Goal: Task Accomplishment & Management: Use online tool/utility

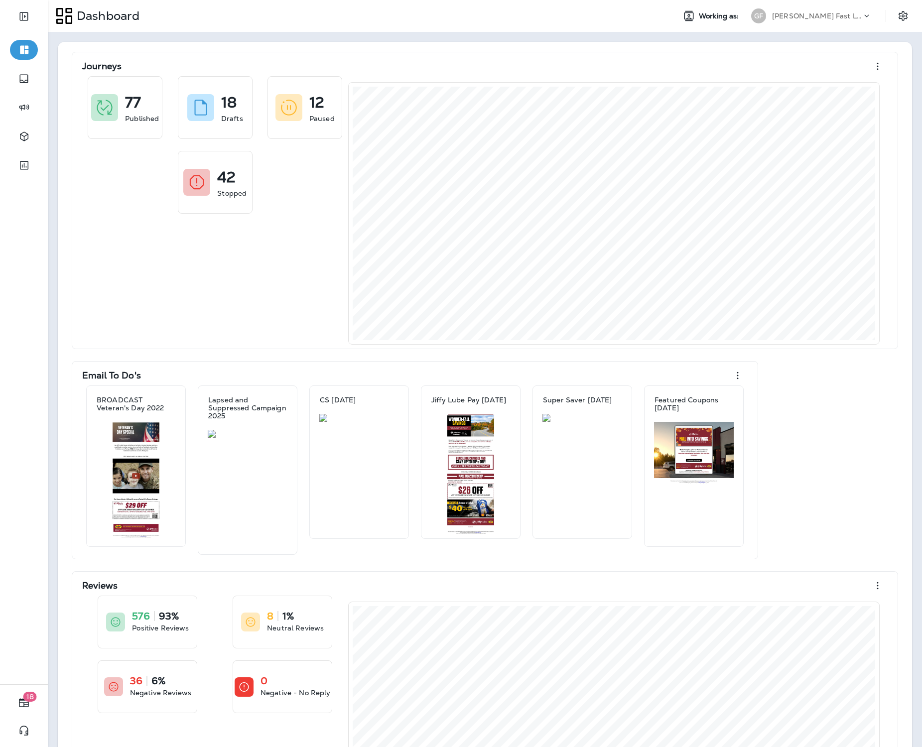
click at [537, 353] on div "Journeys 77 Published 18 Drafts 12 Paused 42 Stopped Email To Do's BROADCAST Ve…" at bounding box center [485, 460] width 834 height 817
click at [804, 24] on div "[PERSON_NAME] Fast Lube dba Jiffy Lube" at bounding box center [811, 16] width 133 height 20
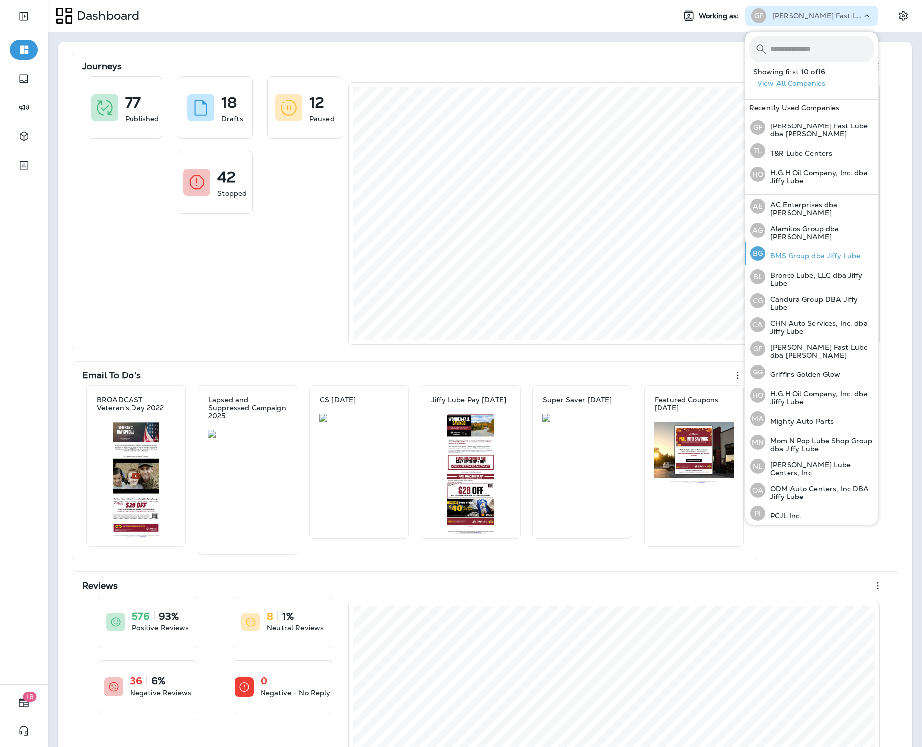
scroll to position [6, 0]
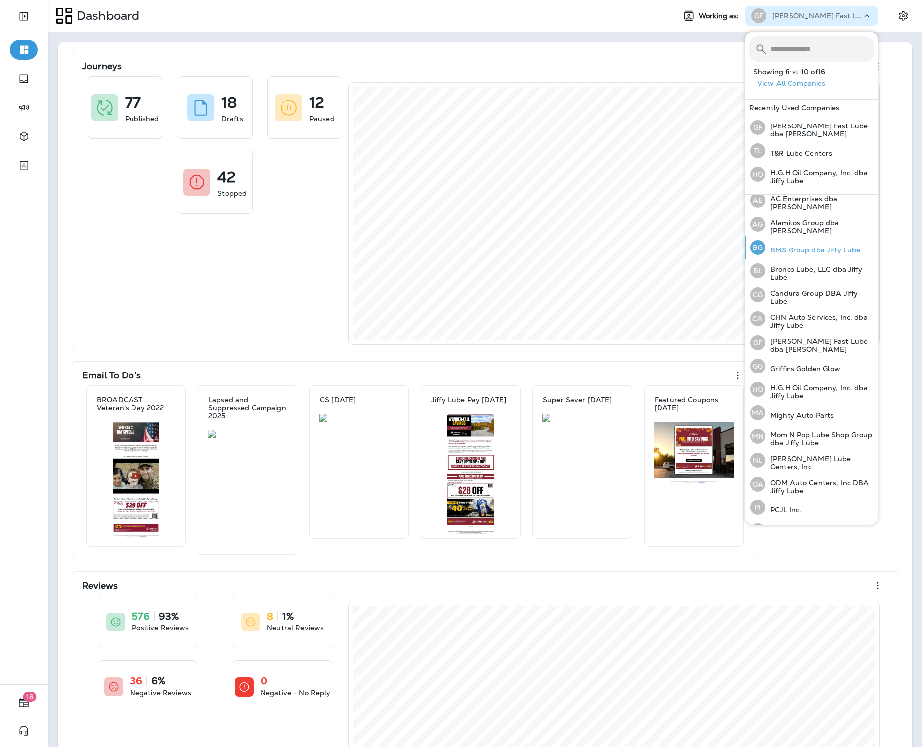
click at [797, 250] on p "BMS Group dba Jiffy Lube" at bounding box center [812, 250] width 95 height 8
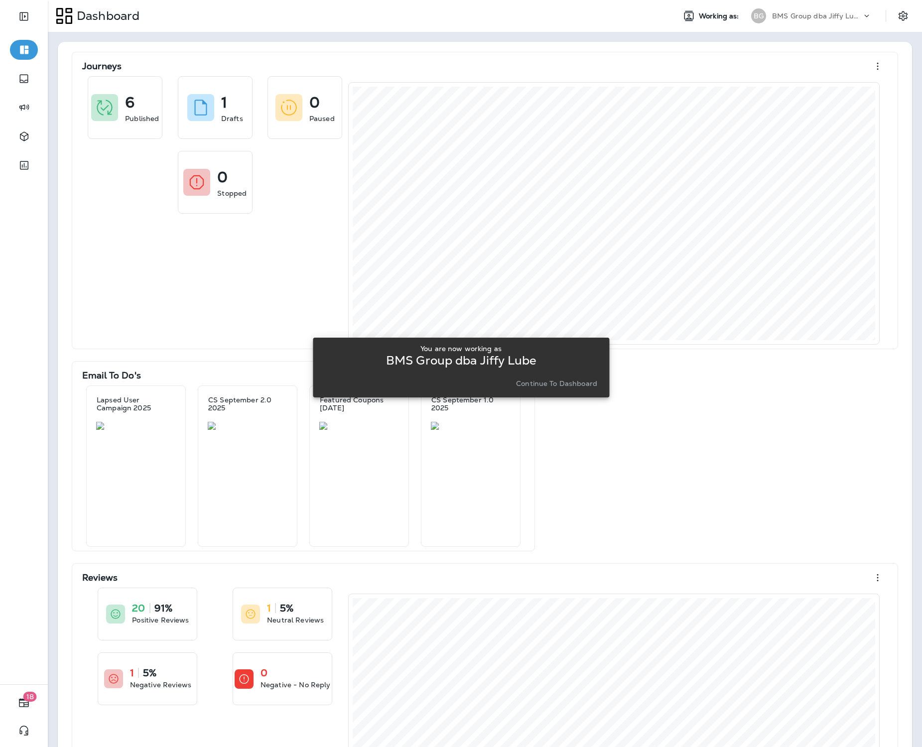
click at [563, 378] on button "Continue to Dashboard" at bounding box center [556, 384] width 89 height 14
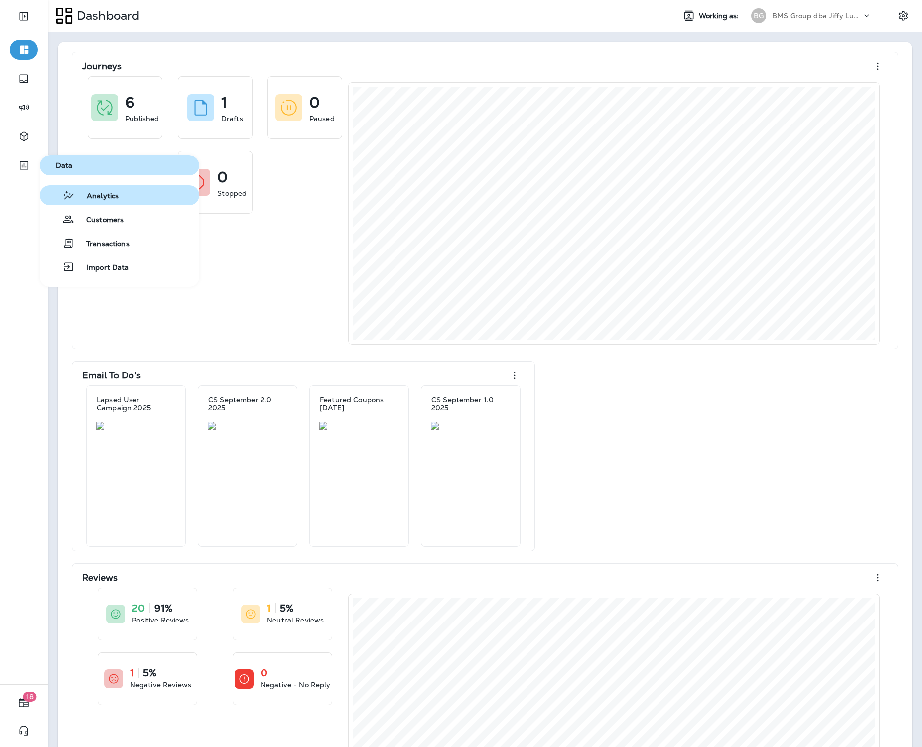
click at [103, 195] on span "Analytics" at bounding box center [97, 196] width 44 height 9
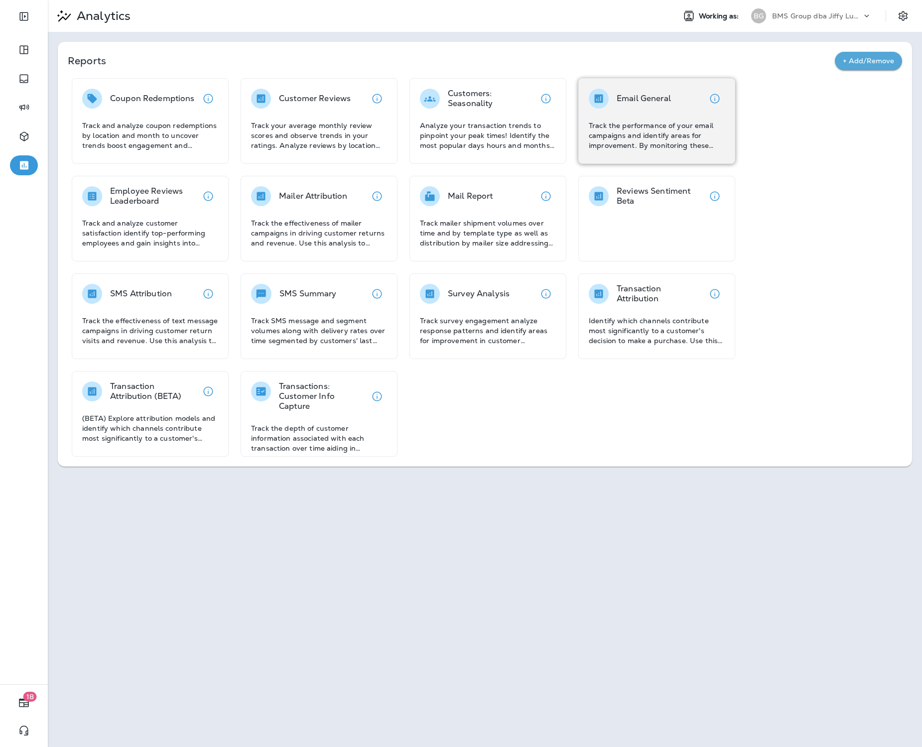
click at [597, 131] on p "Track the performance of your email campaigns and identify areas for improvemen…" at bounding box center [657, 136] width 136 height 30
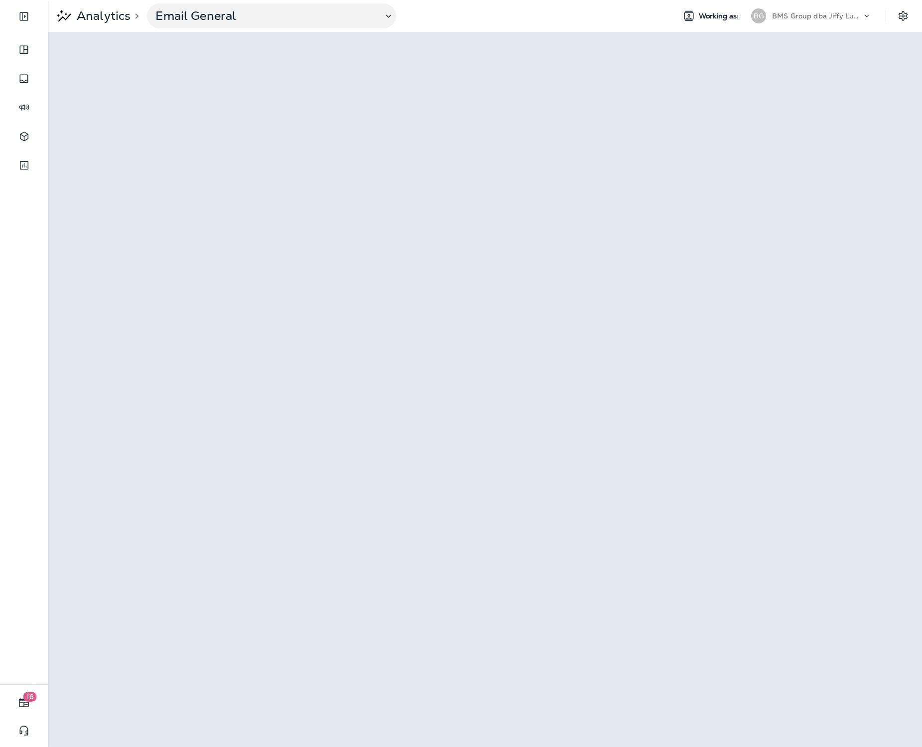
click at [786, 25] on div "BG BMS Group dba Jiffy Lube" at bounding box center [811, 16] width 133 height 20
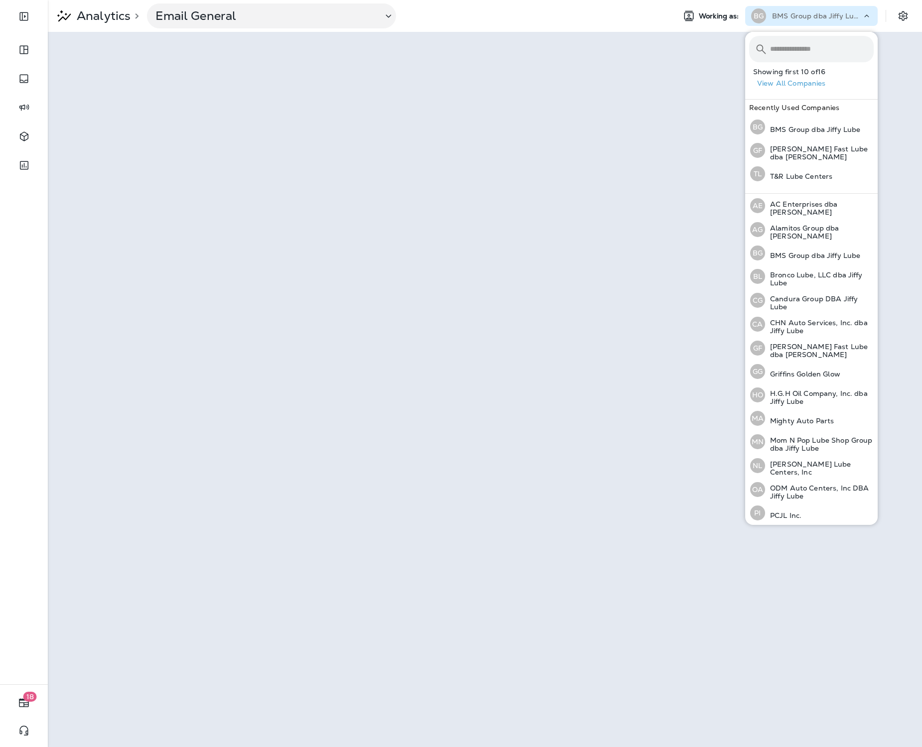
click at [785, 25] on div "BG BMS Group dba Jiffy Lube" at bounding box center [811, 16] width 133 height 20
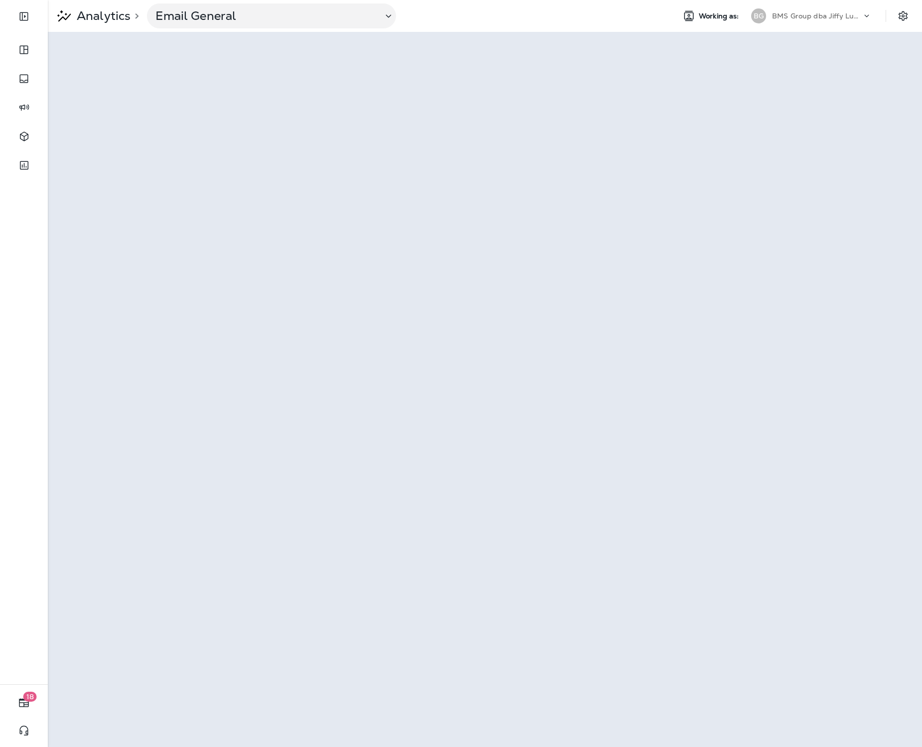
click at [785, 25] on div "BG BMS Group dba Jiffy Lube" at bounding box center [811, 16] width 133 height 20
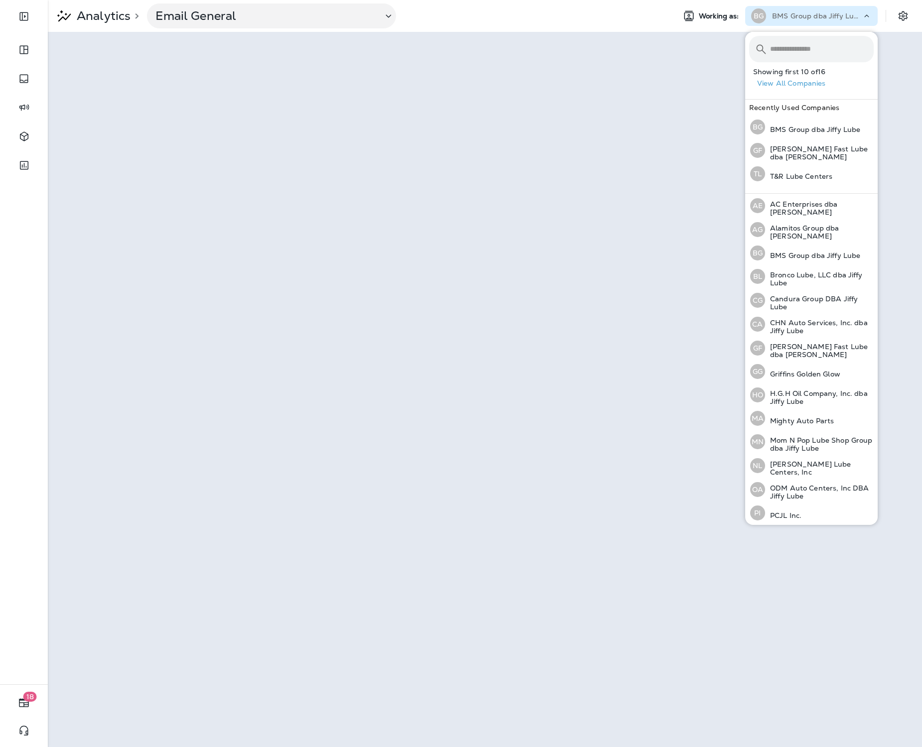
click at [785, 25] on div "BG BMS Group dba Jiffy Lube" at bounding box center [811, 16] width 133 height 20
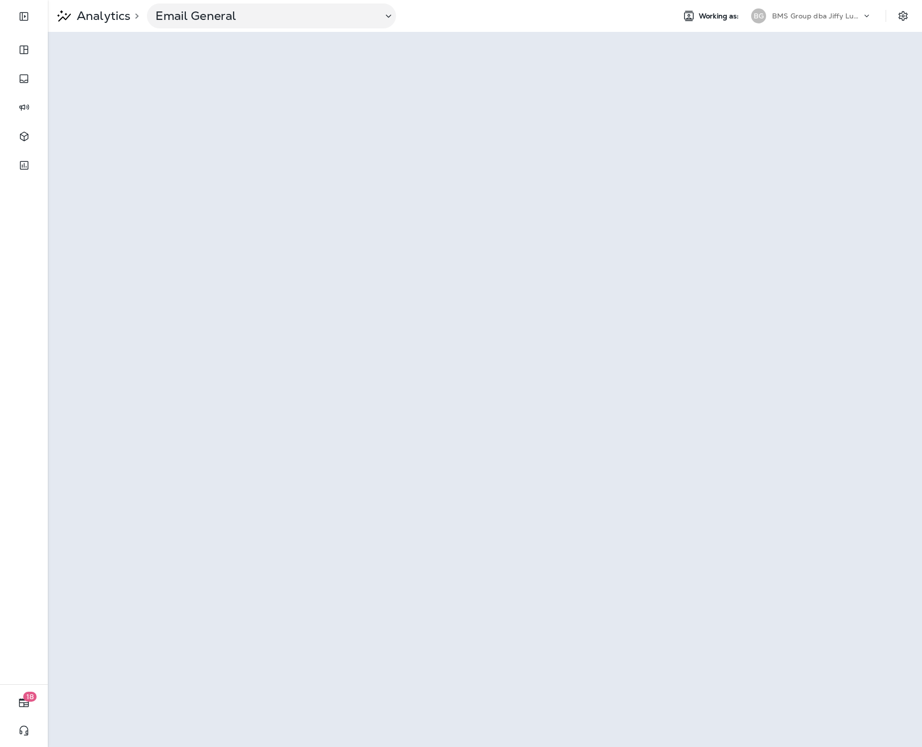
click at [785, 25] on div "BG BMS Group dba Jiffy Lube" at bounding box center [811, 16] width 133 height 20
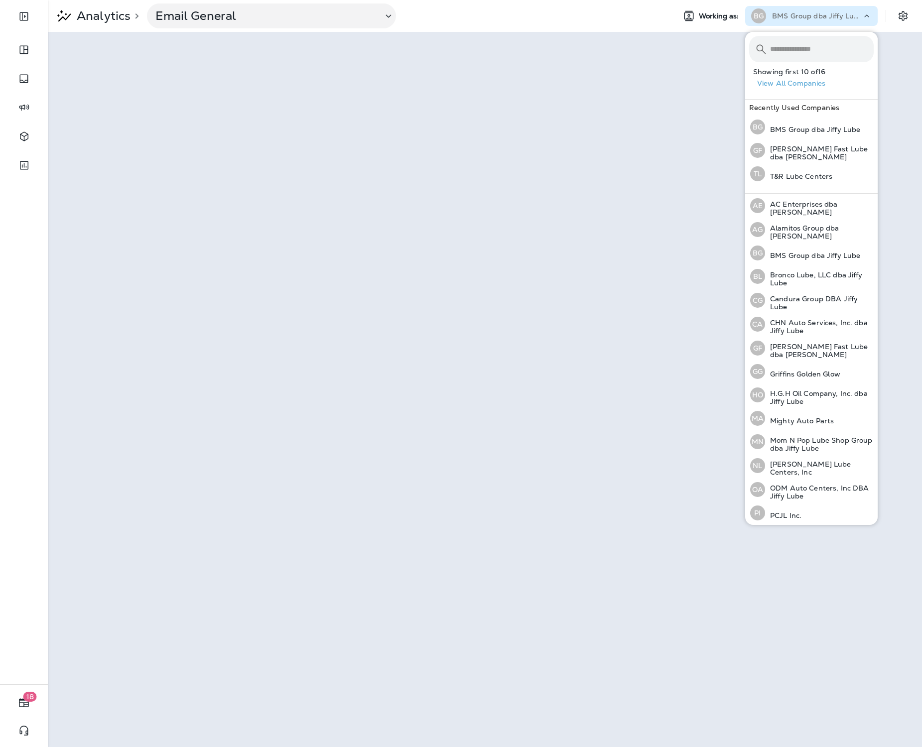
click at [785, 25] on div "BG BMS Group dba Jiffy Lube" at bounding box center [811, 16] width 133 height 20
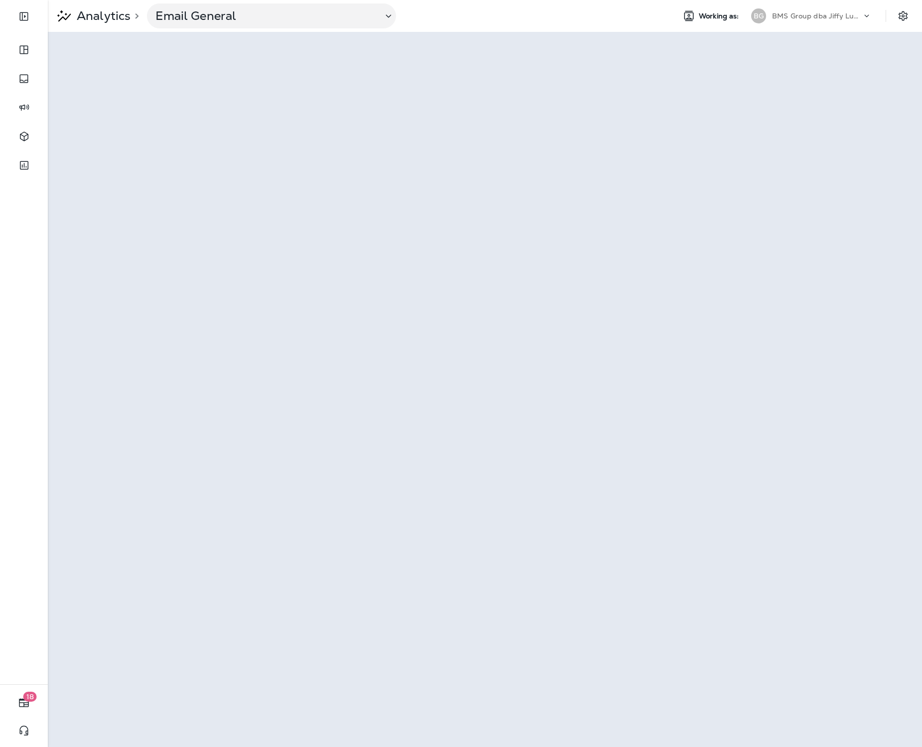
click at [785, 25] on div "BG BMS Group dba Jiffy Lube" at bounding box center [811, 16] width 133 height 20
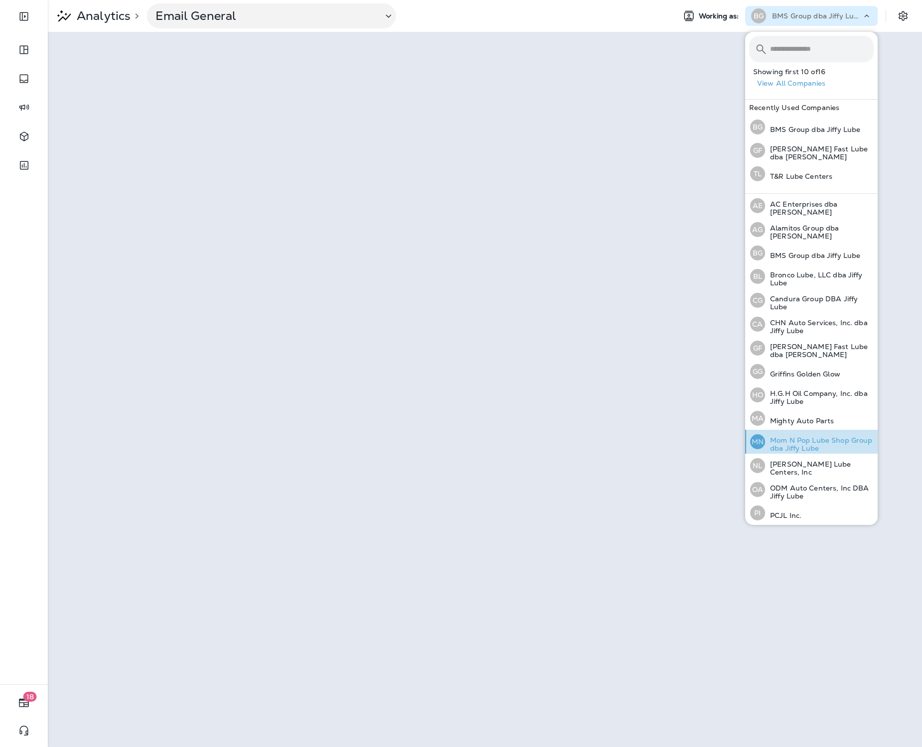
click at [815, 439] on p "Mom N Pop Lube Shop Group dba Jiffy Lube" at bounding box center [819, 444] width 109 height 16
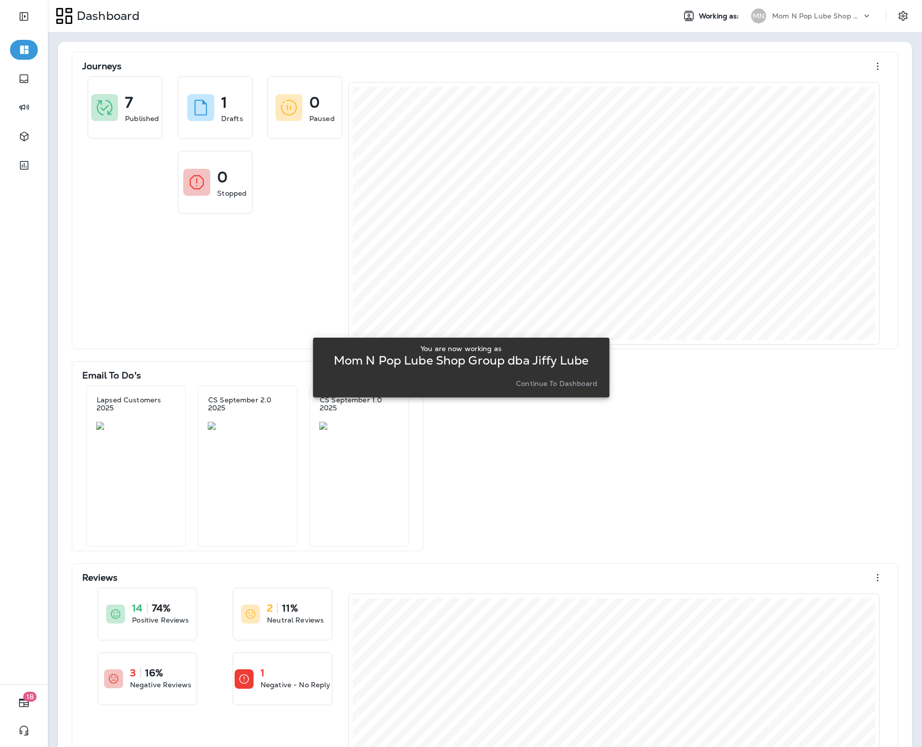
click at [593, 383] on p "Continue to Dashboard" at bounding box center [556, 384] width 81 height 8
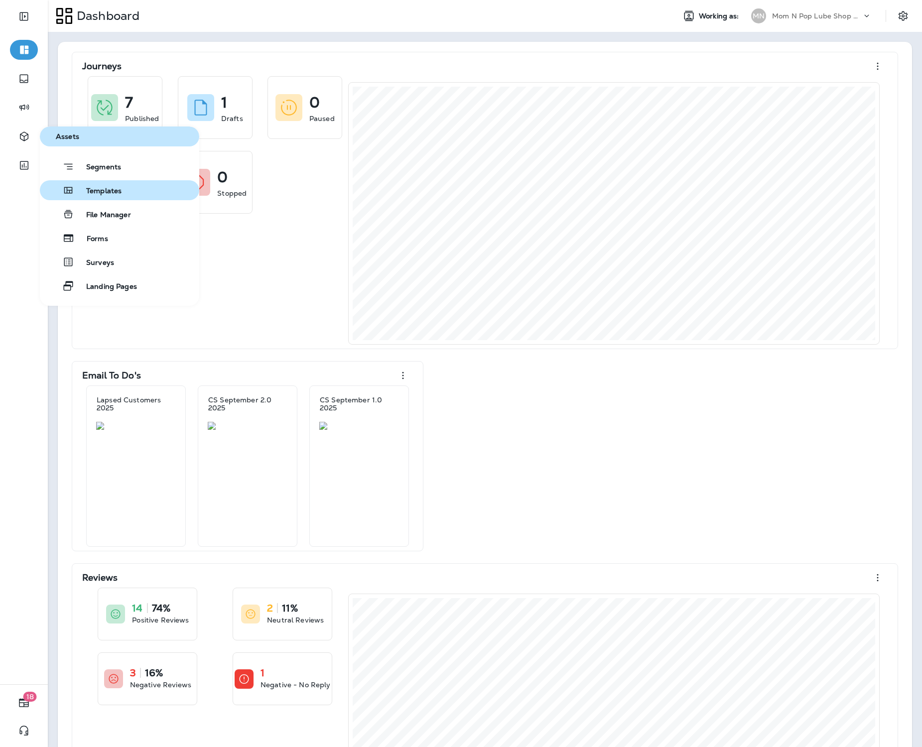
click at [93, 186] on div "Templates" at bounding box center [83, 190] width 78 height 12
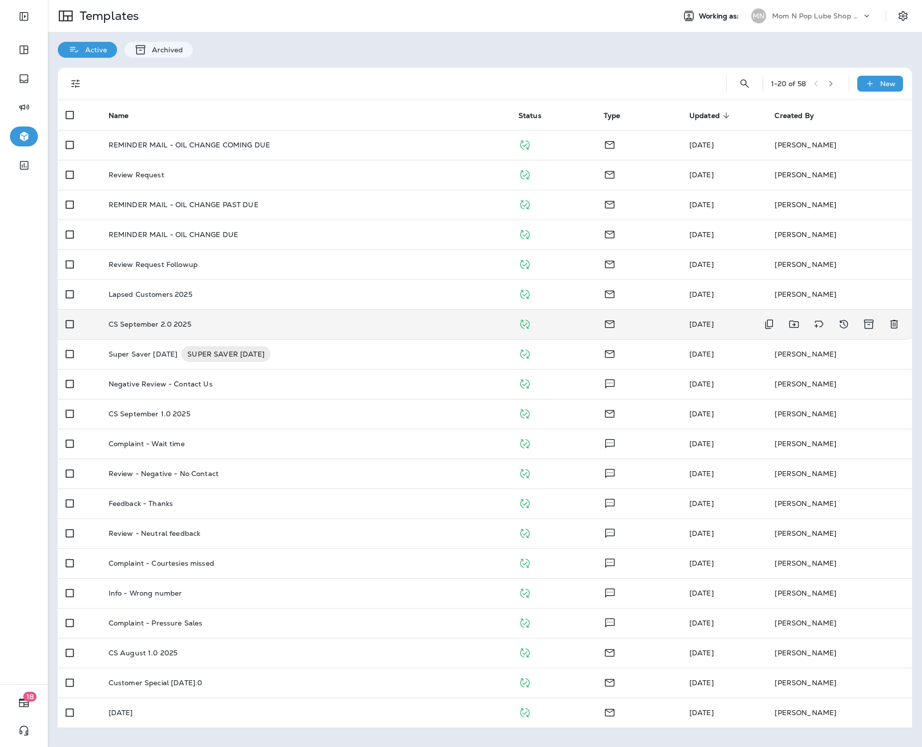
click at [258, 315] on td "CS September 2.0 2025" at bounding box center [306, 324] width 410 height 30
